Goal: Find contact information

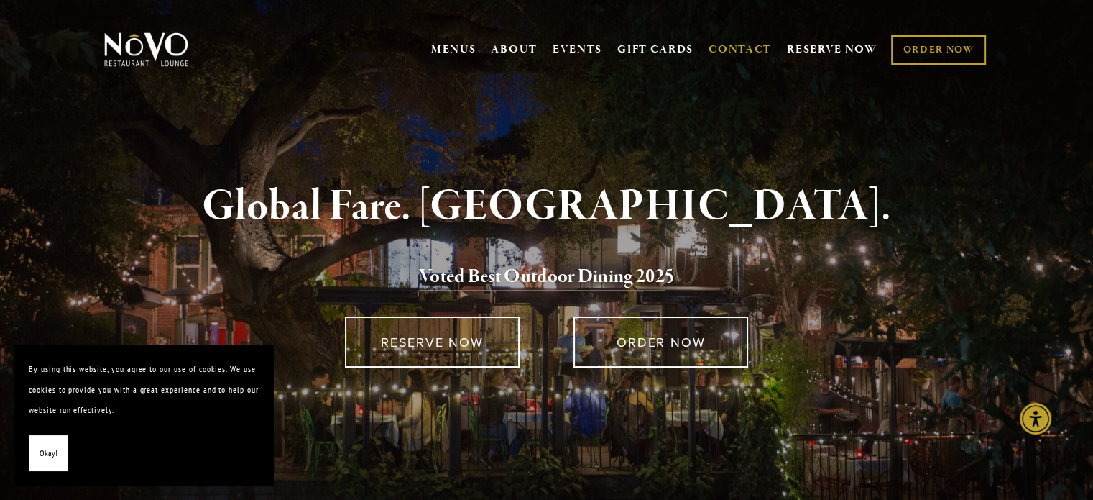
click at [753, 54] on link "CONTACT" at bounding box center [740, 49] width 63 height 27
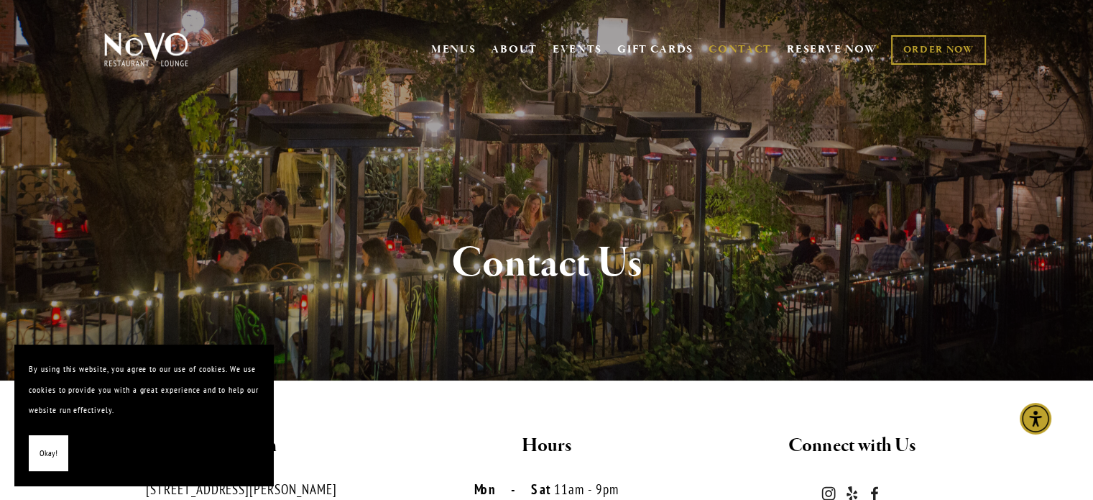
click at [44, 449] on span "Okay!" at bounding box center [49, 453] width 18 height 21
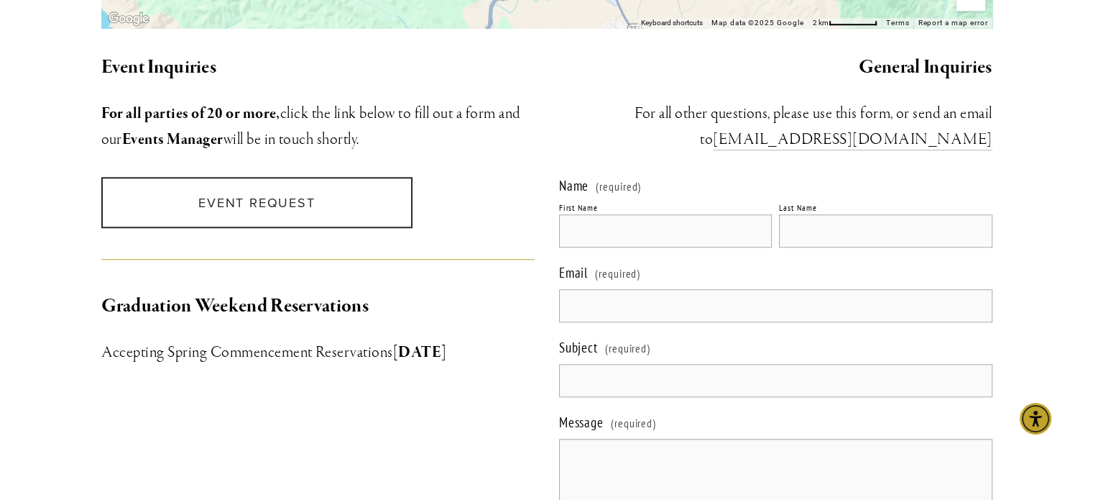
scroll to position [1351, 0]
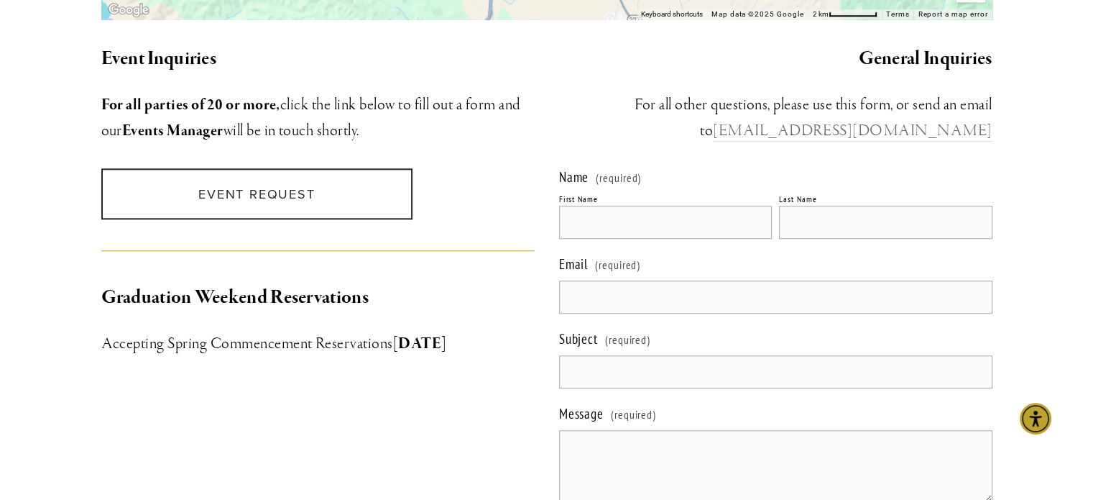
click at [933, 121] on link "[EMAIL_ADDRESS][DOMAIN_NAME]" at bounding box center [852, 131] width 279 height 21
